Goal: Obtain resource: Download file/media

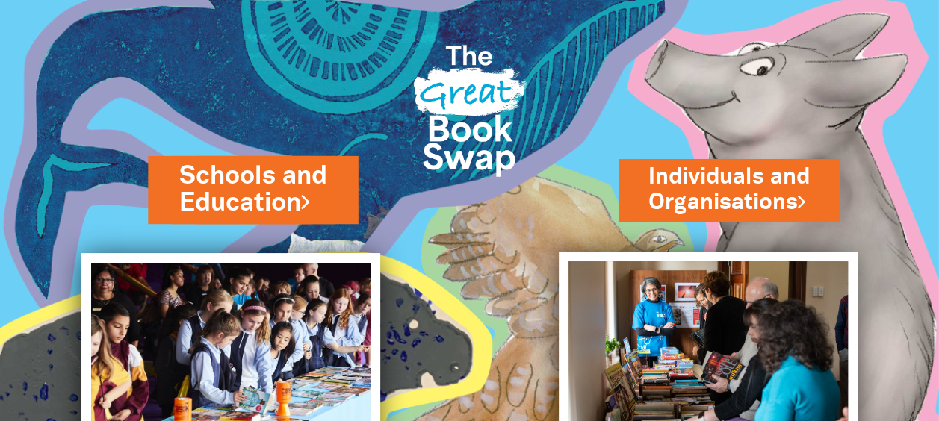
click at [290, 196] on link "Schools and Education" at bounding box center [252, 189] width 147 height 63
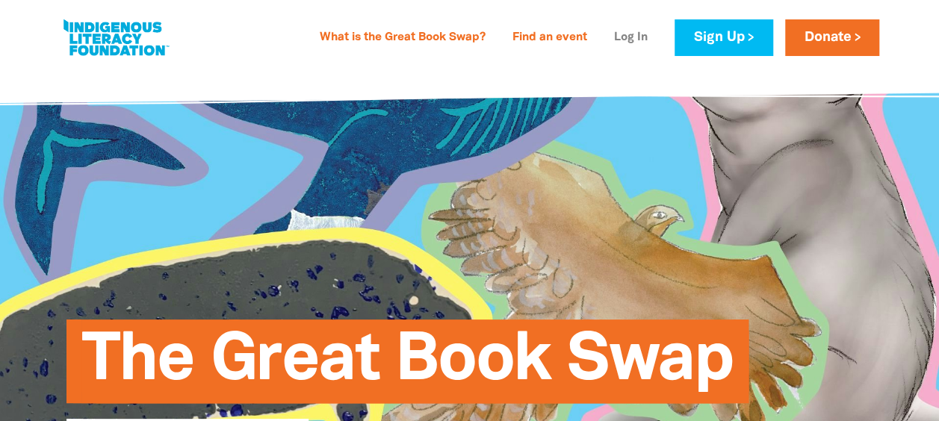
type input "[EMAIL_ADDRESS][DOMAIN_NAME]"
click at [657, 37] on link "Log In" at bounding box center [631, 38] width 52 height 24
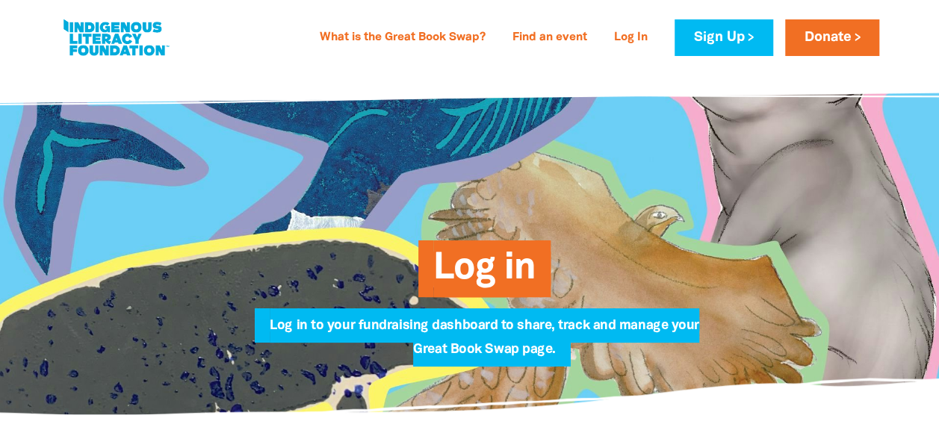
type input "[EMAIL_ADDRESS][DOMAIN_NAME]"
click at [481, 265] on span "Log in" at bounding box center [484, 275] width 102 height 46
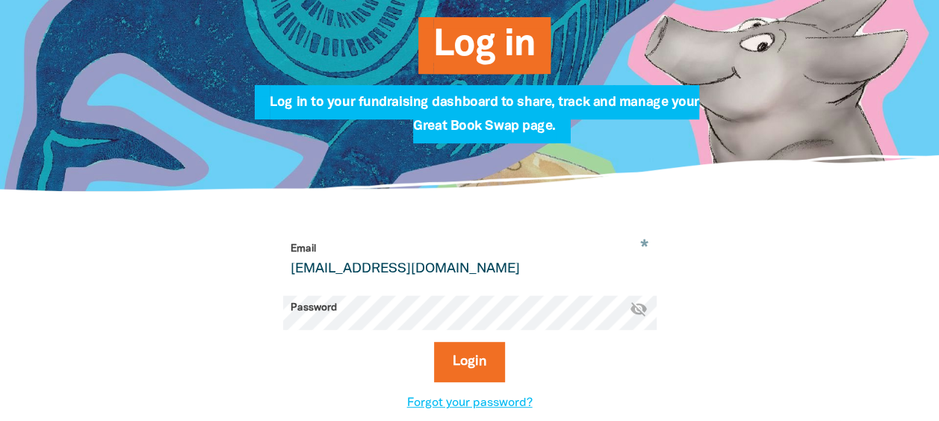
scroll to position [224, 0]
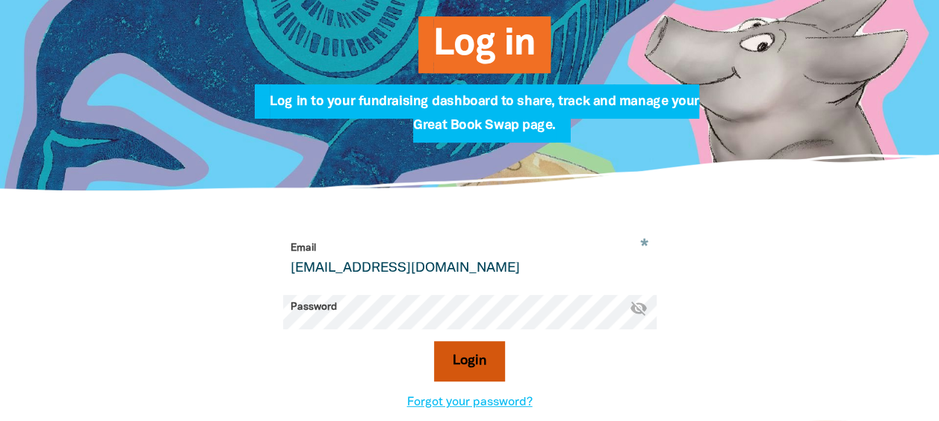
click at [478, 342] on button "Login" at bounding box center [469, 362] width 71 height 40
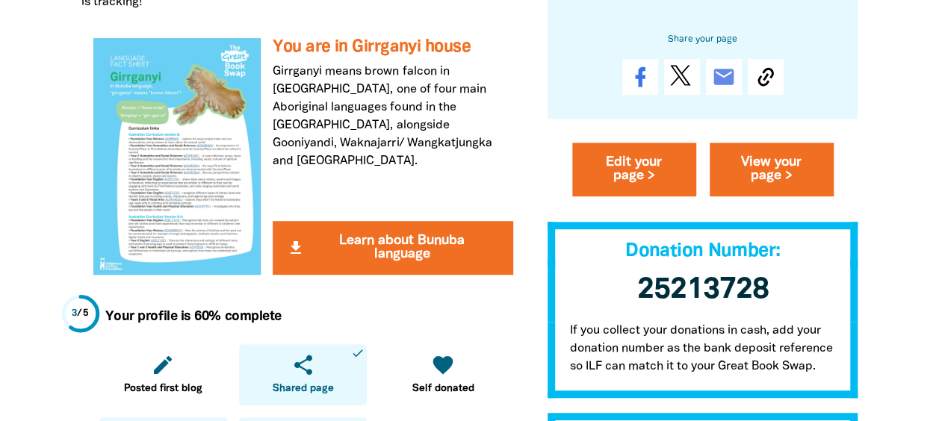
scroll to position [448, 0]
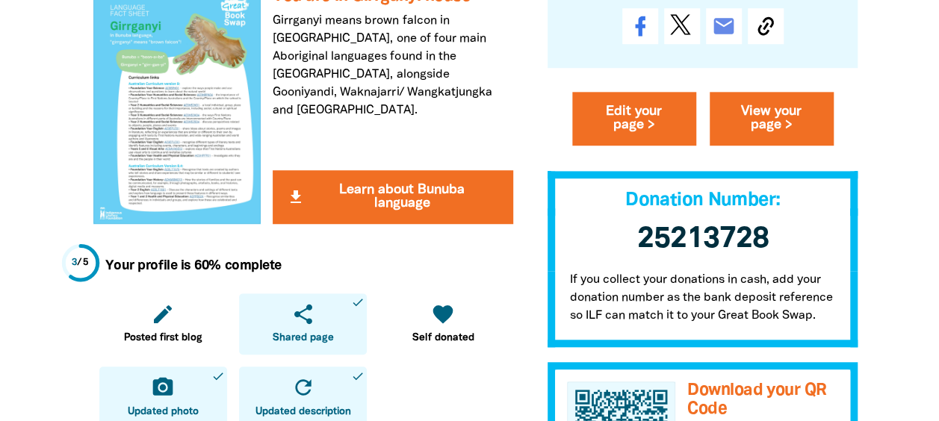
click at [901, 7] on div at bounding box center [469, 375] width 939 height 1512
